Goal: Information Seeking & Learning: Learn about a topic

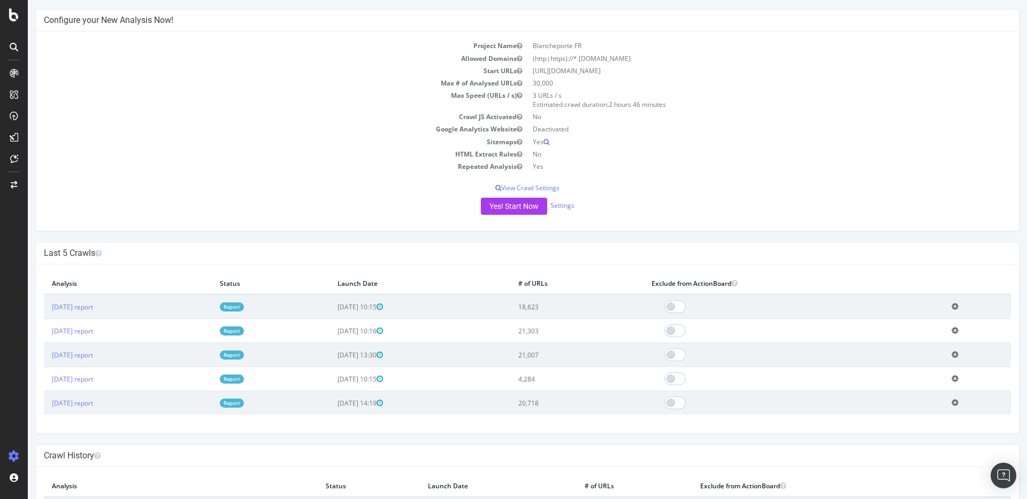
scroll to position [84, 0]
click at [89, 300] on link "[DATE] report" at bounding box center [72, 304] width 41 height 9
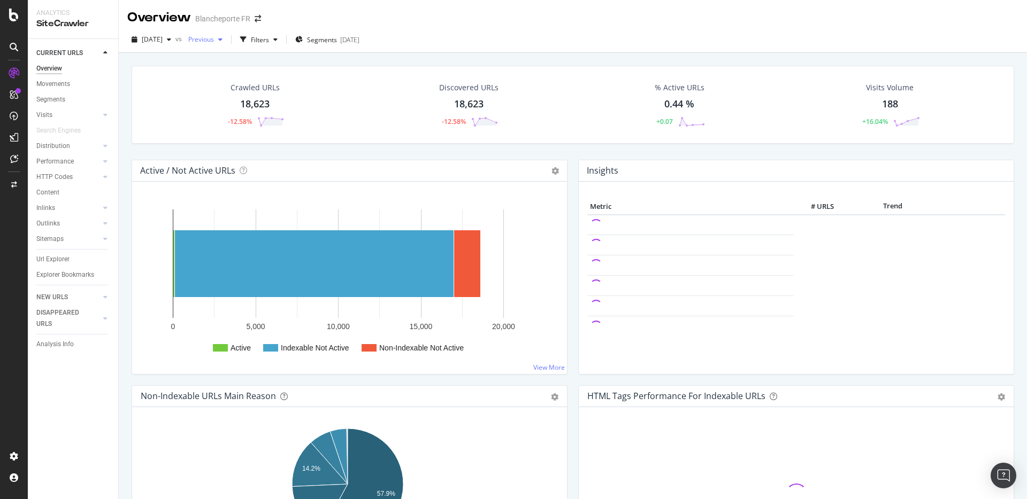
click at [214, 36] on span "Previous" at bounding box center [199, 39] width 30 height 9
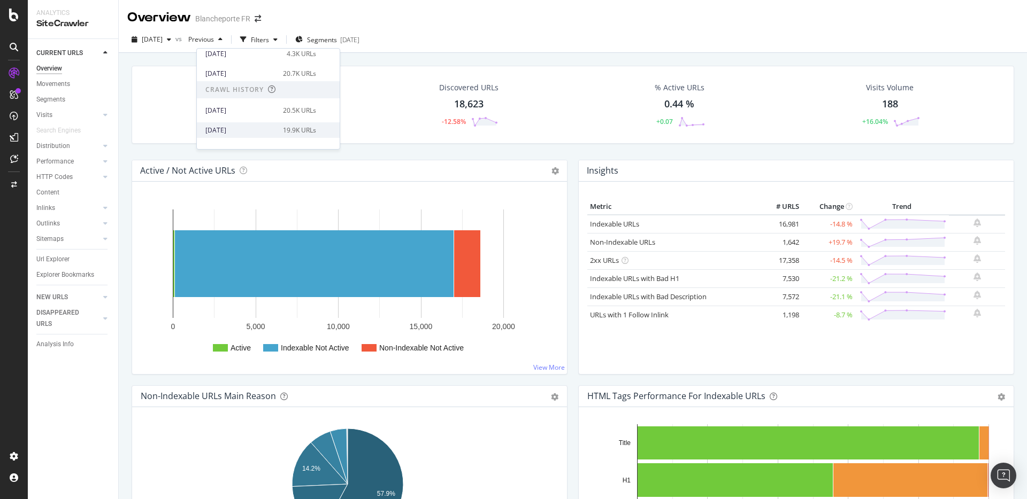
scroll to position [96, 0]
click at [290, 97] on div "20.5K URLs" at bounding box center [299, 98] width 33 height 10
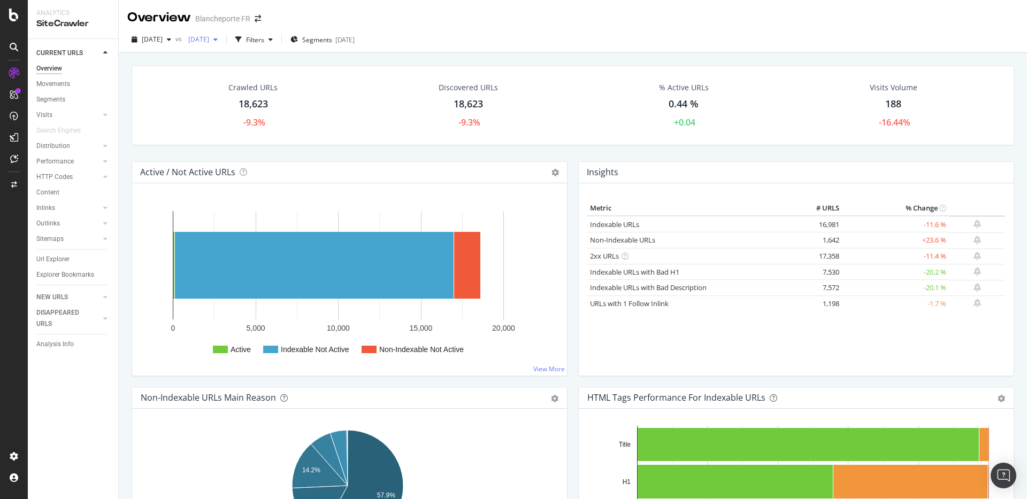
click at [209, 41] on span "[DATE]" at bounding box center [196, 39] width 25 height 9
click at [283, 113] on div "21.0K URLs" at bounding box center [299, 118] width 33 height 10
click at [65, 86] on div "Movements" at bounding box center [53, 84] width 34 height 11
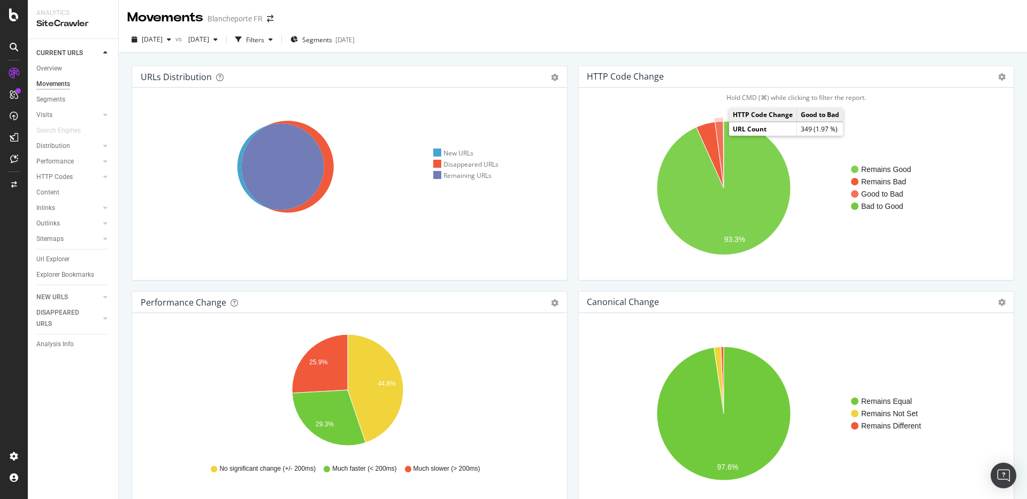
click at [718, 134] on icon "A chart." at bounding box center [719, 154] width 9 height 67
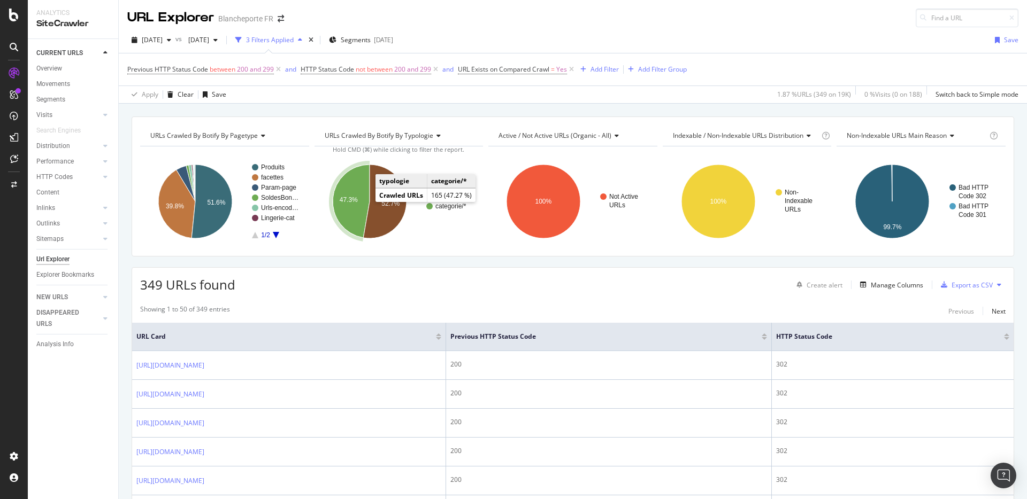
click at [358, 200] on icon "A chart." at bounding box center [351, 201] width 37 height 73
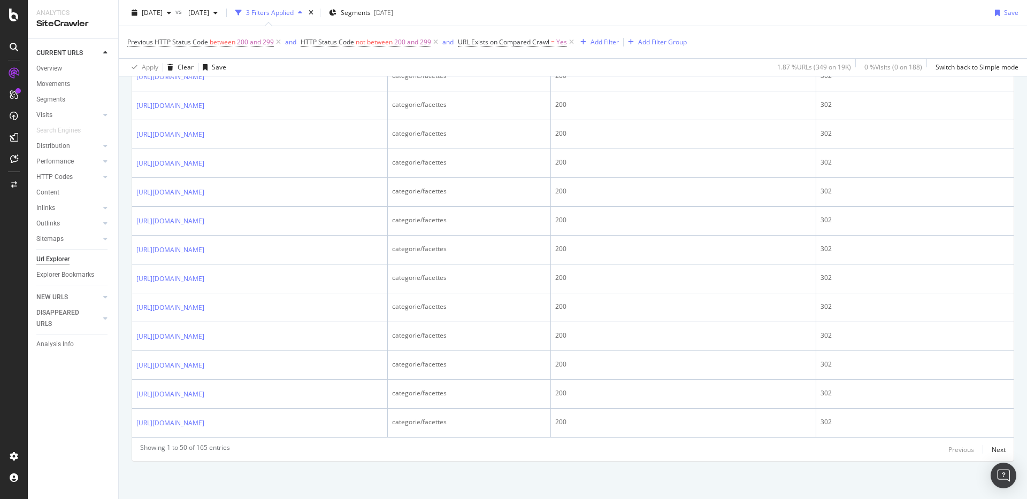
scroll to position [1398, 0]
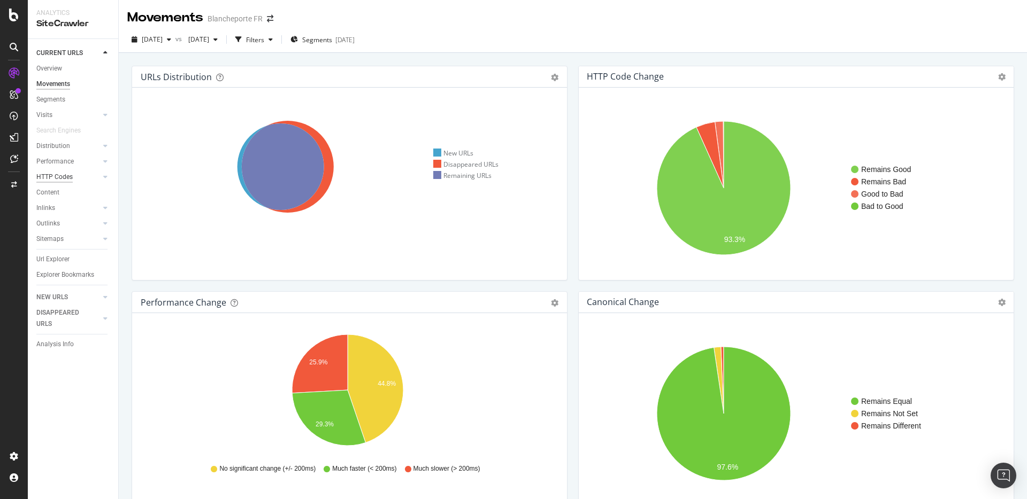
click at [61, 179] on div "HTTP Codes" at bounding box center [54, 177] width 36 height 11
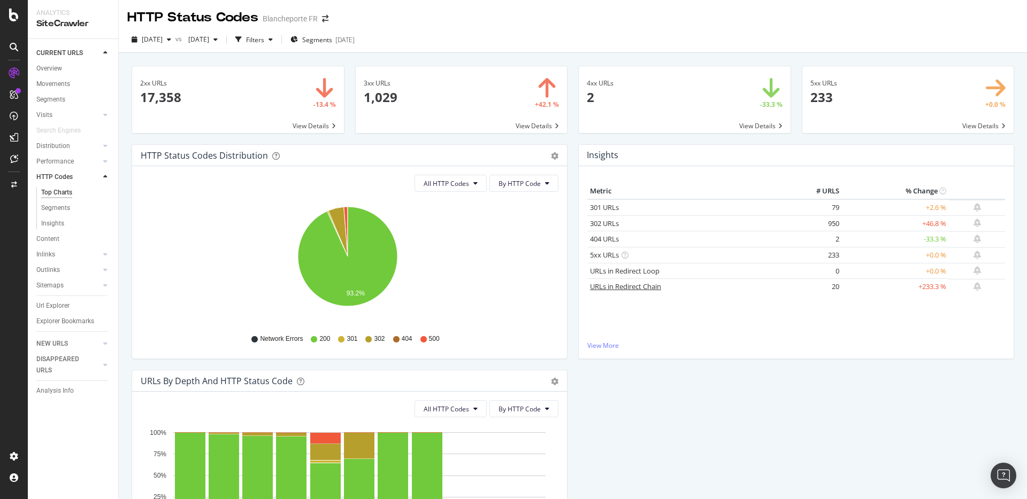
click at [641, 284] on link "URLs in Redirect Chain" at bounding box center [625, 287] width 71 height 10
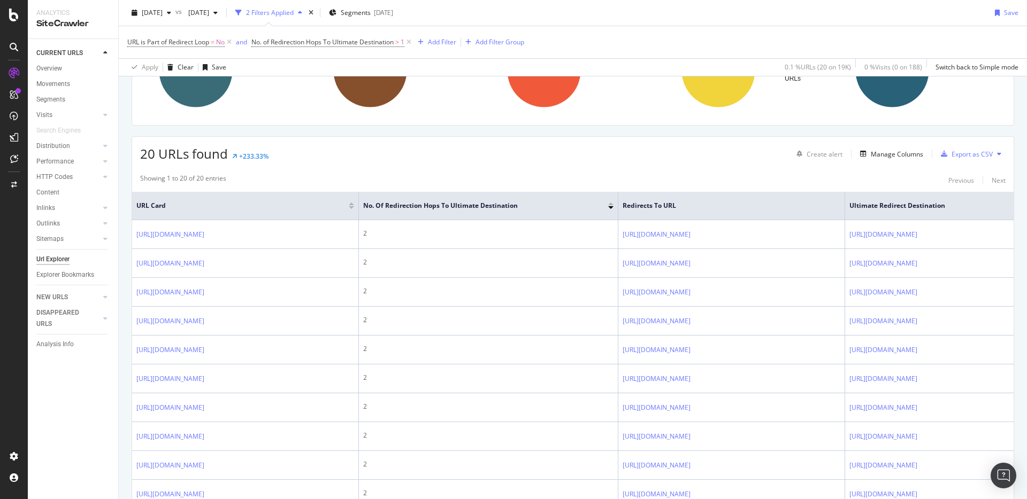
scroll to position [166, 0]
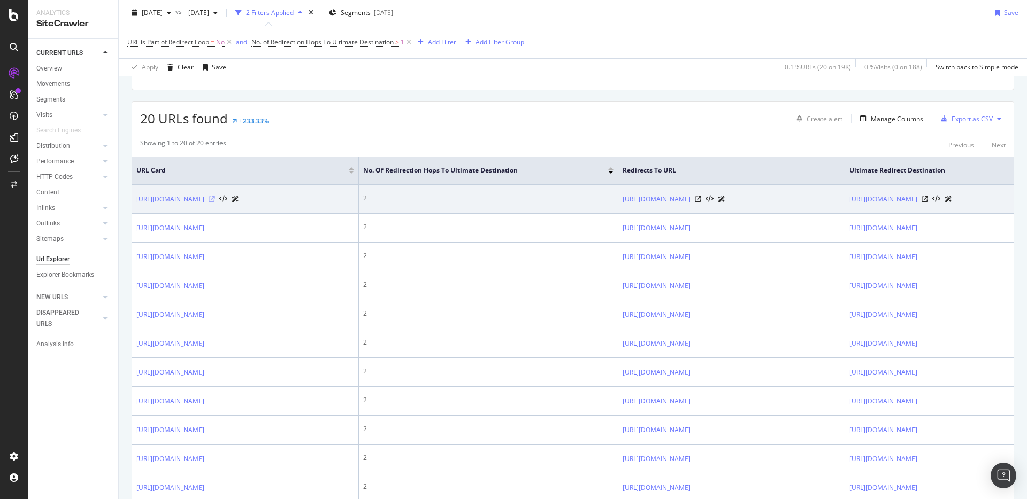
click at [215, 203] on icon at bounding box center [212, 199] width 6 height 6
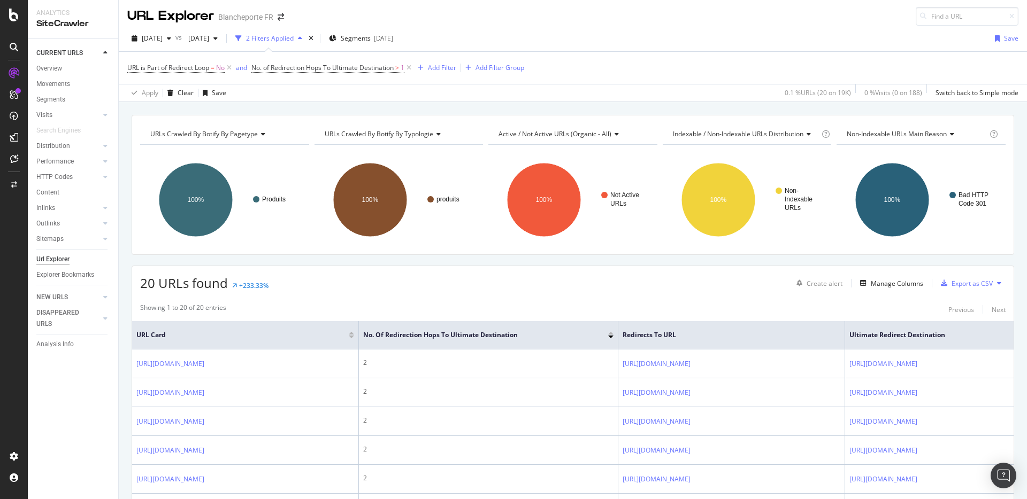
scroll to position [2, 0]
click at [57, 175] on div "HTTP Codes" at bounding box center [54, 177] width 36 height 11
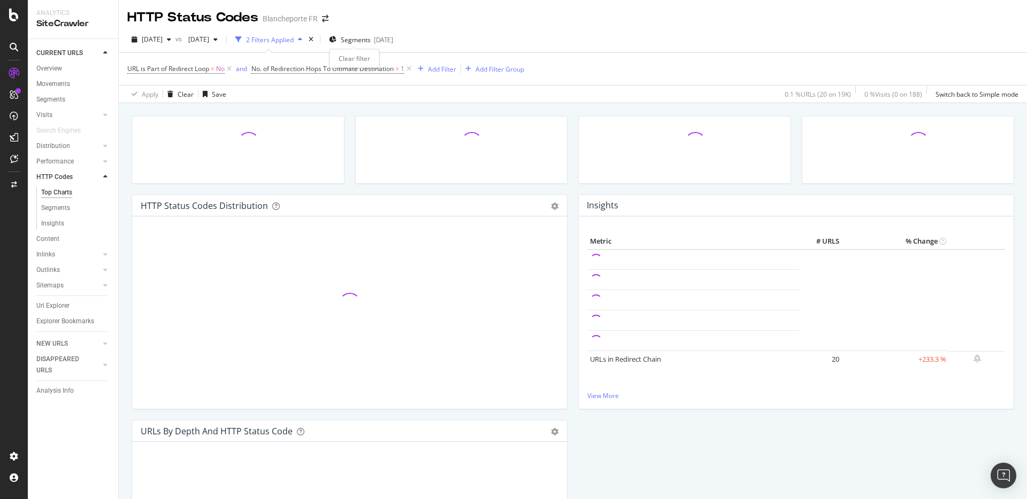
click at [315, 40] on div "times" at bounding box center [310, 39] width 9 height 11
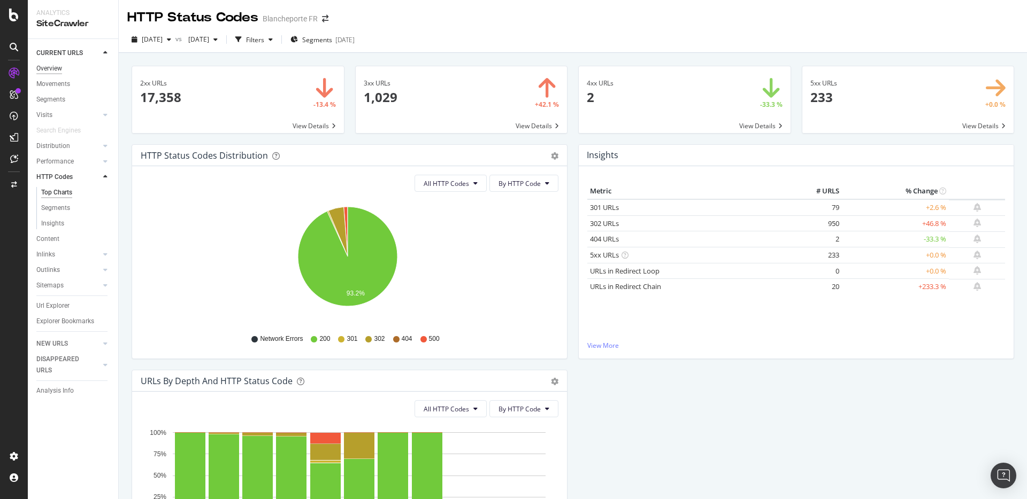
click at [52, 64] on div "Overview" at bounding box center [49, 68] width 26 height 11
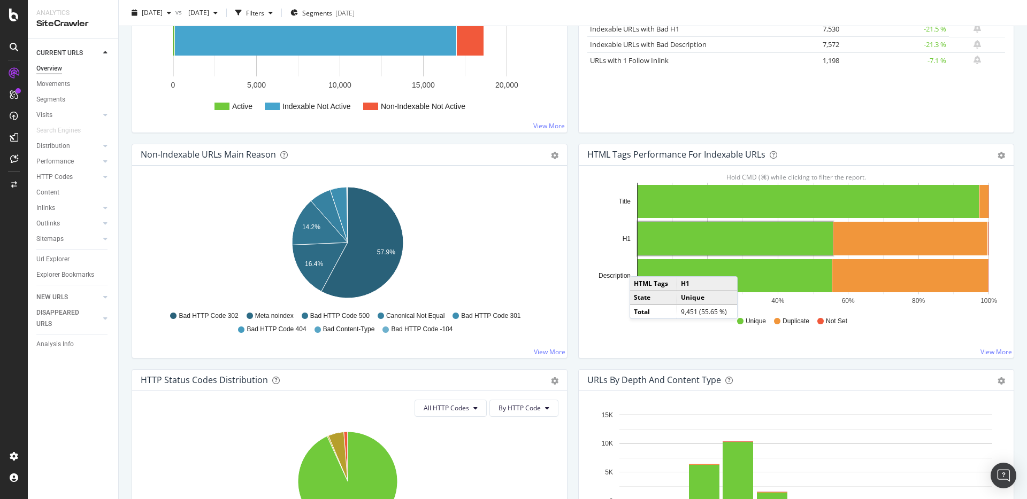
scroll to position [306, 0]
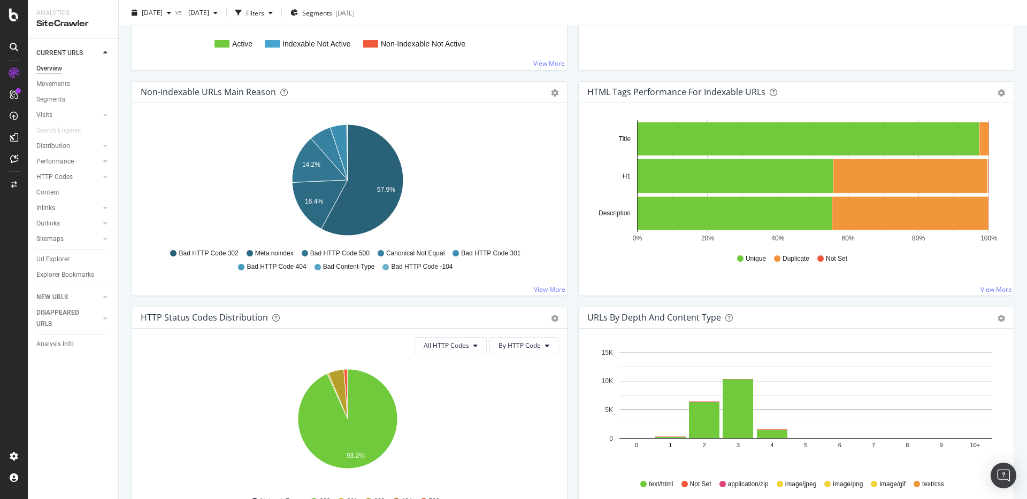
click at [56, 76] on div "Movements" at bounding box center [77, 84] width 82 height 16
click at [53, 82] on div "Movements" at bounding box center [53, 84] width 34 height 11
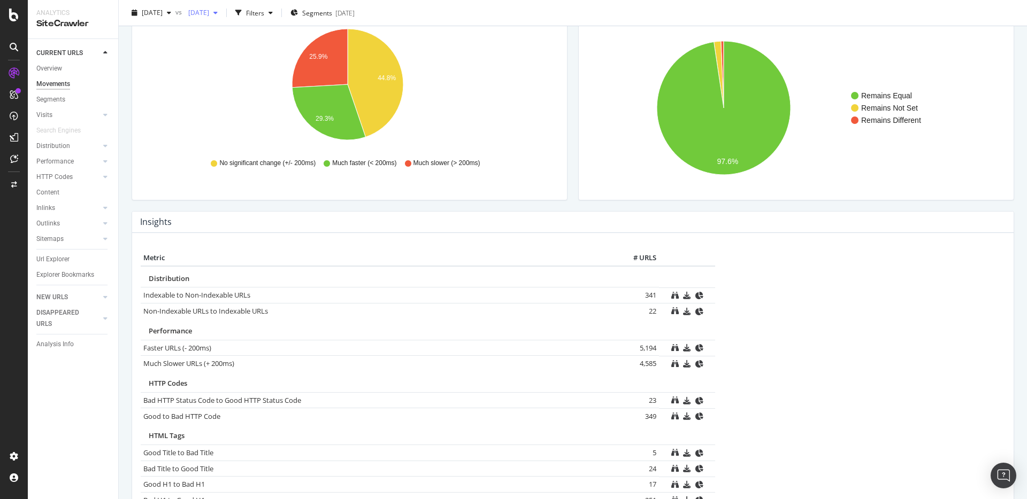
click at [209, 9] on span "[DATE]" at bounding box center [196, 12] width 25 height 9
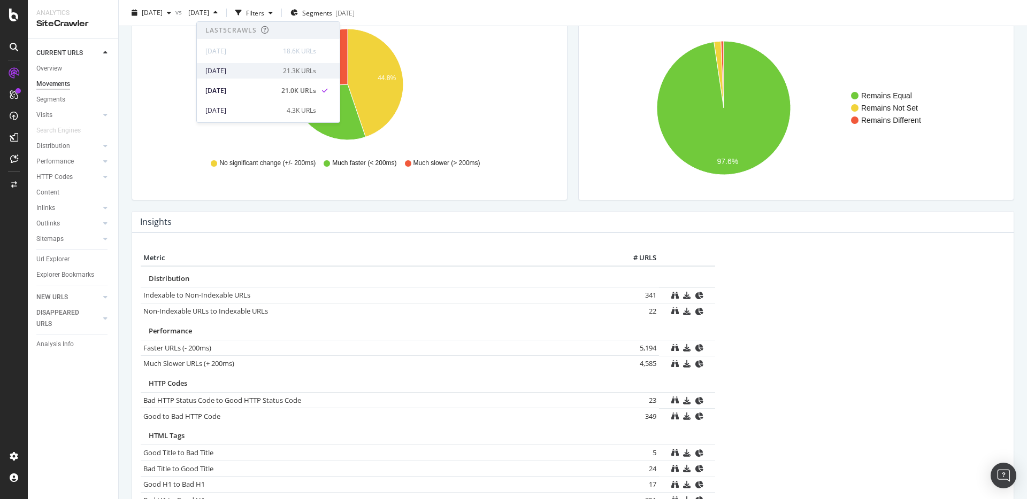
click at [255, 72] on div "[DATE]" at bounding box center [240, 71] width 71 height 10
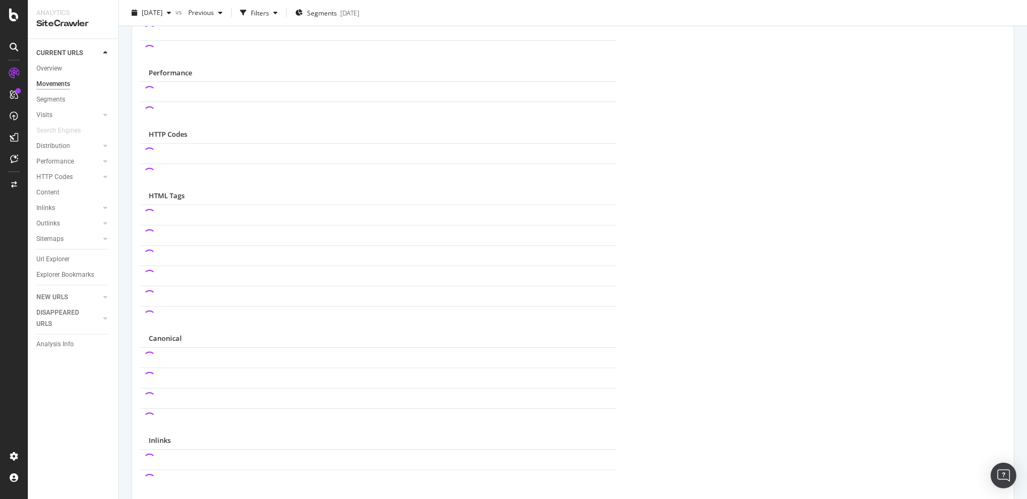
scroll to position [489, 0]
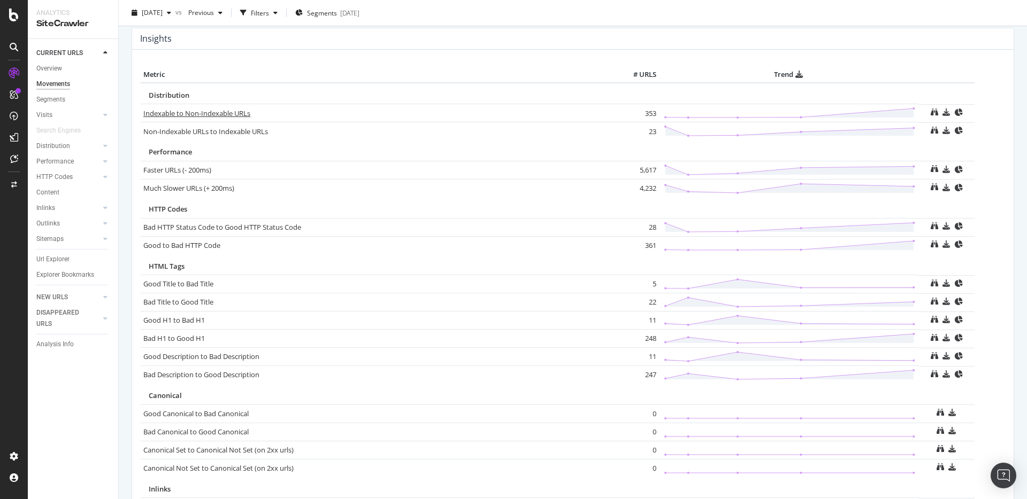
click at [226, 112] on link "Indexable to Non-Indexable URLs" at bounding box center [196, 114] width 107 height 10
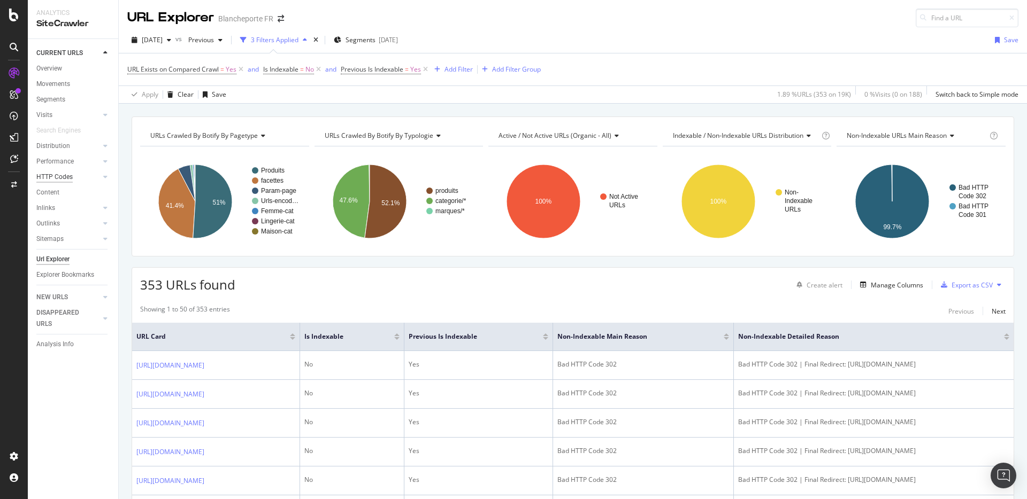
click at [67, 176] on div "HTTP Codes" at bounding box center [54, 177] width 36 height 11
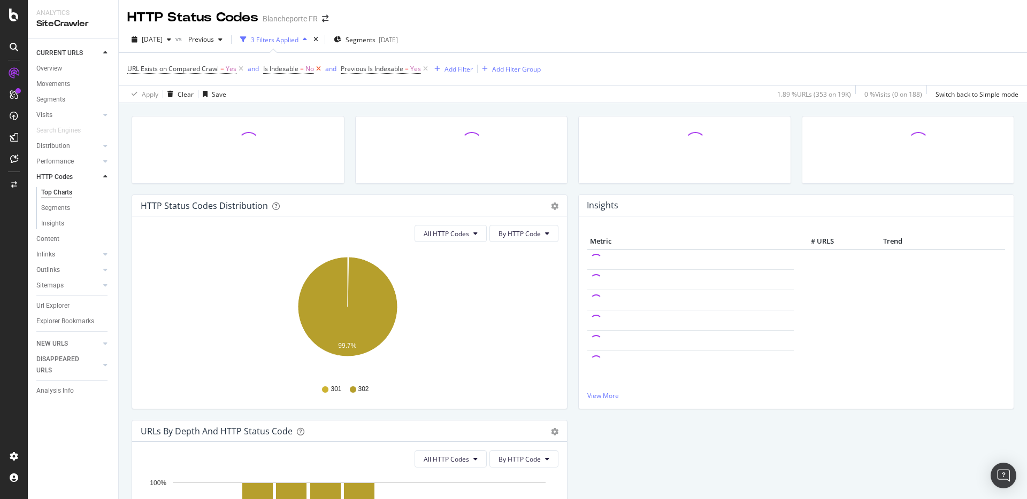
click at [320, 68] on icon at bounding box center [318, 69] width 9 height 11
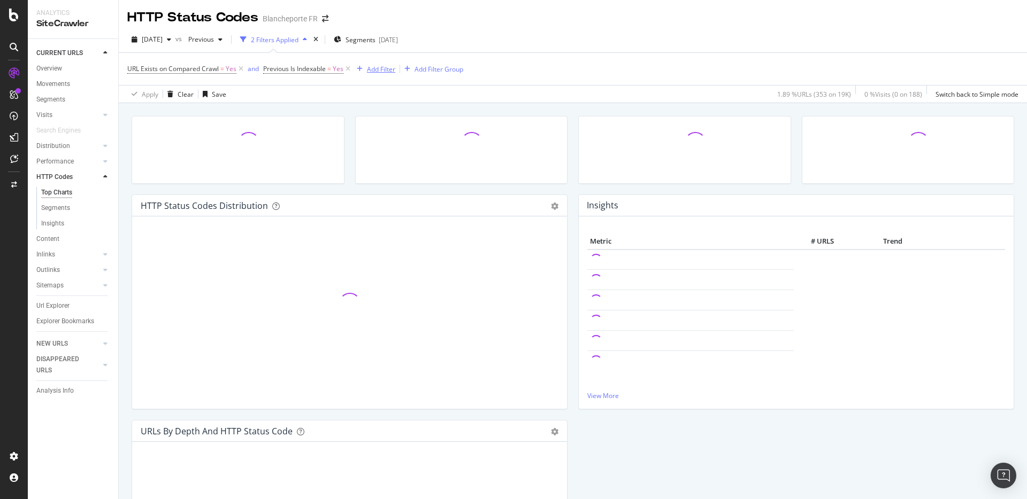
click at [352, 71] on div "button" at bounding box center [359, 69] width 14 height 6
click at [349, 70] on icon at bounding box center [347, 69] width 9 height 11
click at [243, 67] on icon at bounding box center [240, 69] width 9 height 11
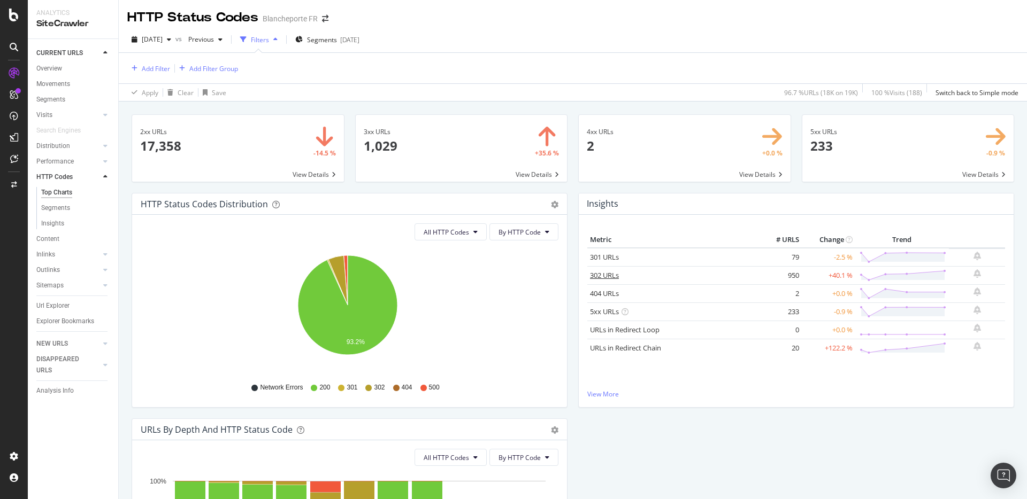
click at [610, 278] on link "302 URLs" at bounding box center [604, 276] width 29 height 10
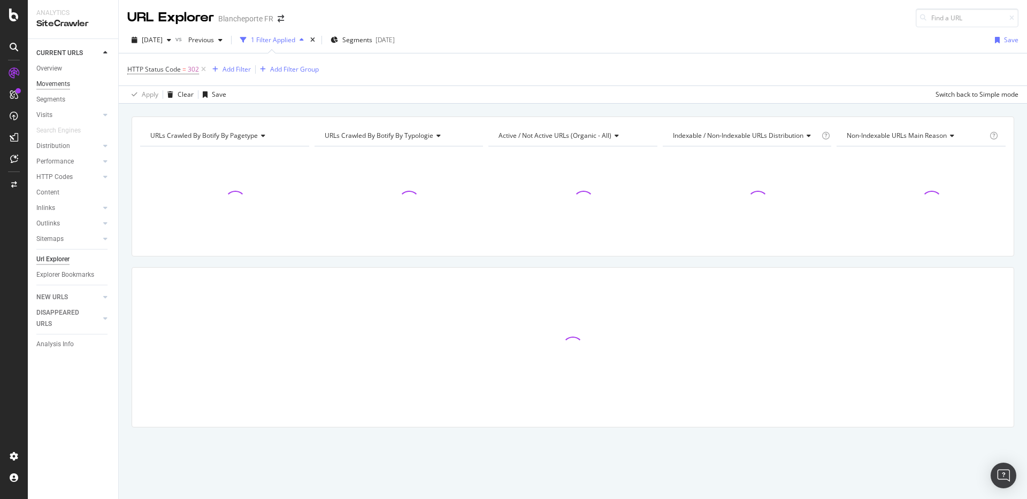
click at [43, 81] on div "Movements" at bounding box center [53, 84] width 34 height 11
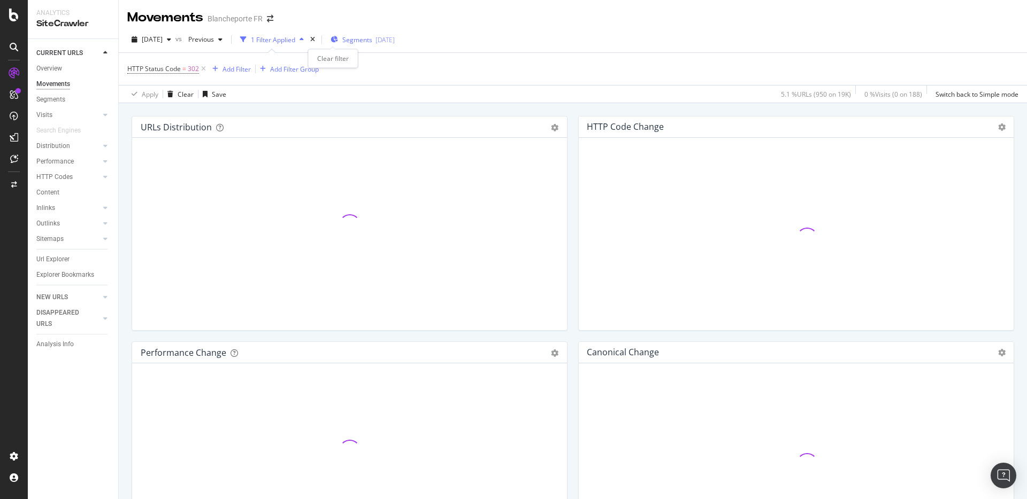
click at [315, 38] on icon "times" at bounding box center [312, 39] width 5 height 6
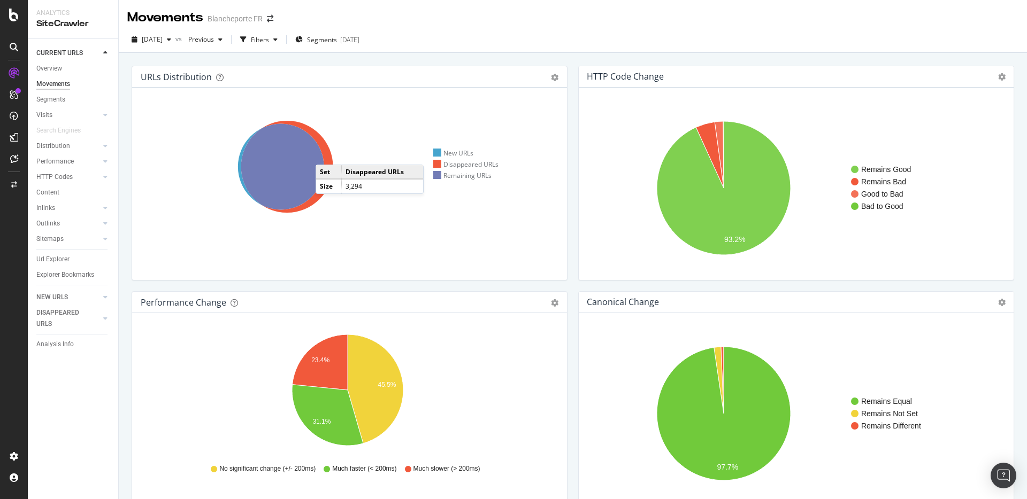
click at [326, 154] on icon at bounding box center [287, 167] width 92 height 92
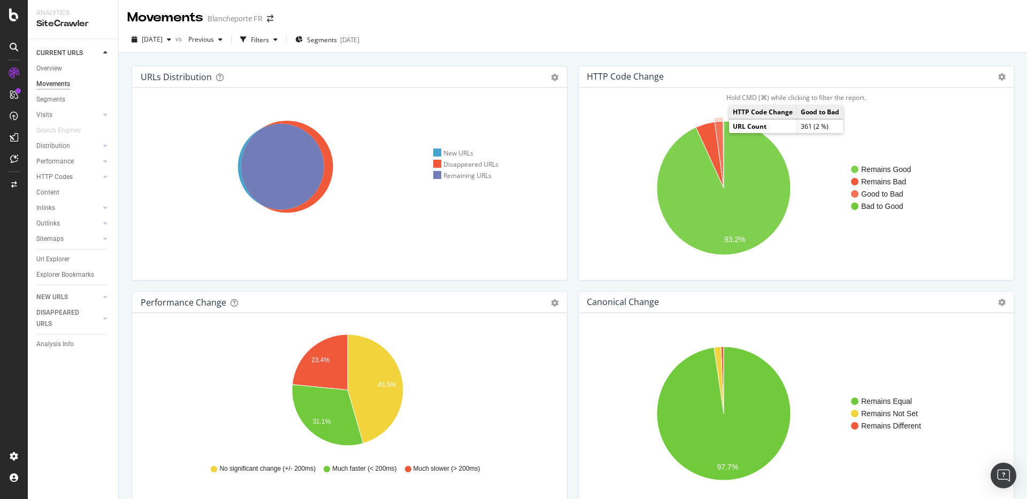
click at [715, 132] on icon "A chart." at bounding box center [718, 154] width 9 height 67
